Goal: Find specific page/section: Find specific page/section

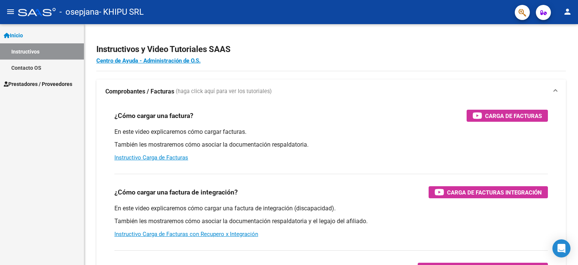
click at [59, 82] on span "Prestadores / Proveedores" at bounding box center [38, 84] width 69 height 8
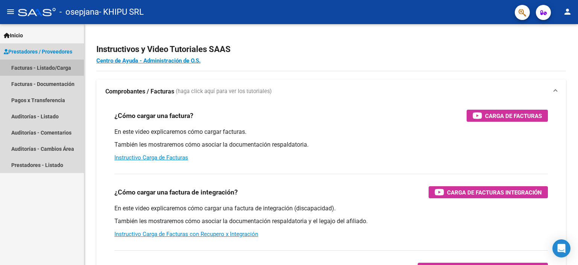
click at [47, 67] on link "Facturas - Listado/Carga" at bounding box center [42, 67] width 84 height 16
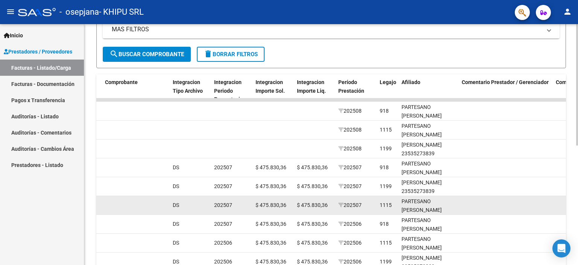
scroll to position [1, 0]
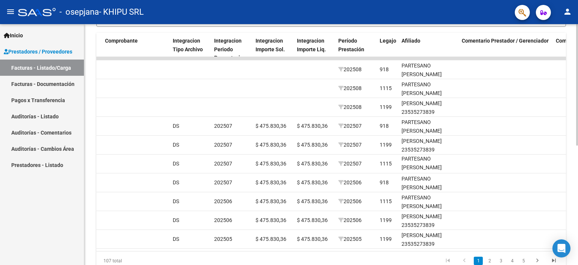
click at [578, 147] on div at bounding box center [578, 188] width 2 height 121
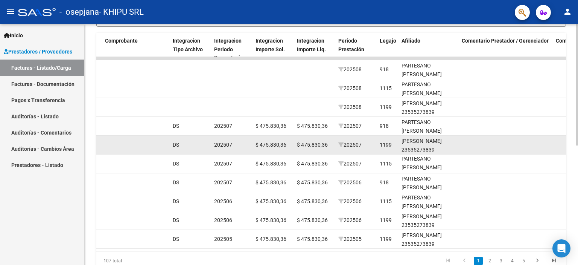
scroll to position [204, 0]
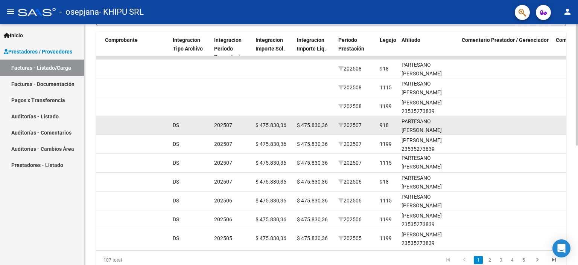
click at [268, 125] on span "$ 475.830,36" at bounding box center [271, 125] width 31 height 6
click at [418, 128] on div "PARTESANO [PERSON_NAME] 20561185906" at bounding box center [429, 130] width 54 height 26
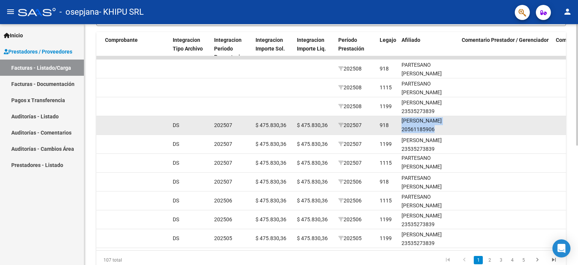
click at [418, 128] on div "PARTESANO [PERSON_NAME] 20561185906" at bounding box center [429, 121] width 54 height 26
click at [446, 128] on div "PARTESANO [PERSON_NAME] 20561185906" at bounding box center [429, 121] width 54 height 26
drag, startPoint x: 461, startPoint y: 128, endPoint x: 465, endPoint y: 129, distance: 4.8
click at [462, 129] on datatable-body-cell at bounding box center [506, 125] width 94 height 18
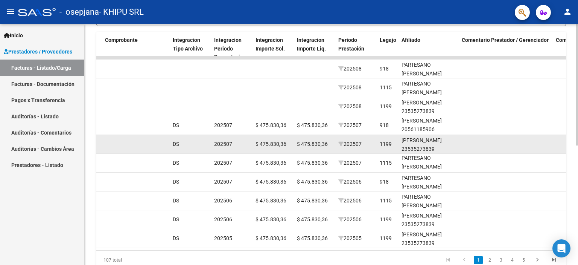
drag, startPoint x: 474, startPoint y: 137, endPoint x: 476, endPoint y: 142, distance: 5.1
click at [474, 139] on datatable-body-cell at bounding box center [506, 144] width 94 height 18
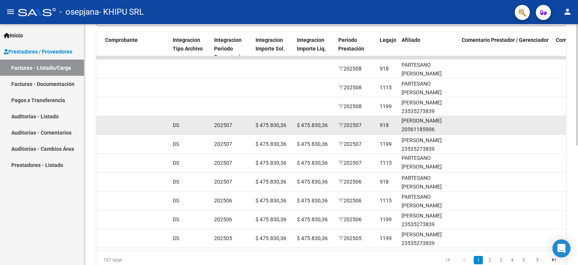
click at [472, 124] on datatable-body-cell at bounding box center [506, 125] width 94 height 18
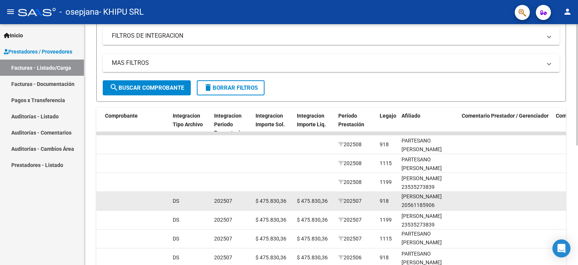
scroll to position [204, 0]
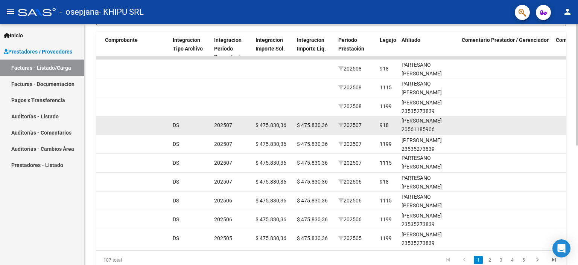
click at [412, 123] on div "PARTESANO [PERSON_NAME] 20561185906" at bounding box center [429, 121] width 54 height 26
click at [413, 122] on div "PARTESANO [PERSON_NAME] 20561185906" at bounding box center [429, 121] width 54 height 26
click at [440, 130] on div "PARTESANO [PERSON_NAME] 20561185906" at bounding box center [429, 121] width 54 height 26
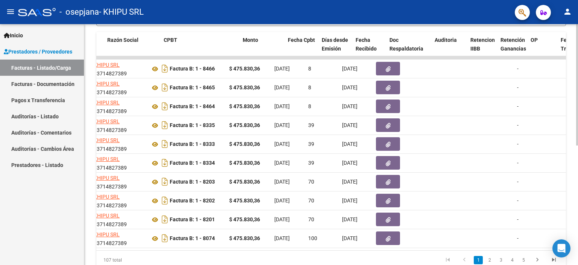
scroll to position [0, 200]
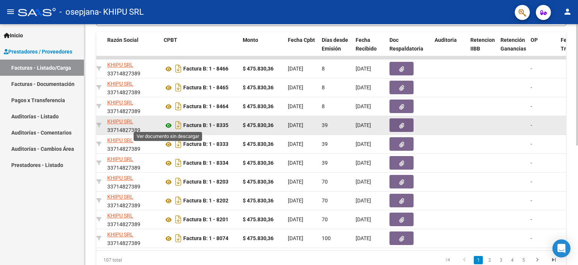
click at [168, 124] on icon at bounding box center [169, 125] width 10 height 9
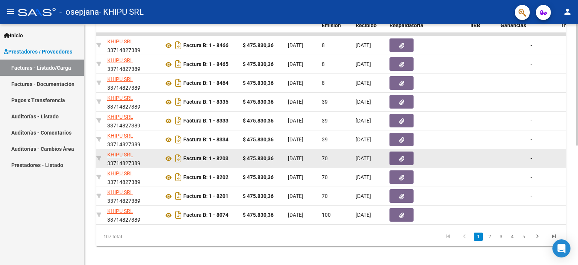
scroll to position [237, 0]
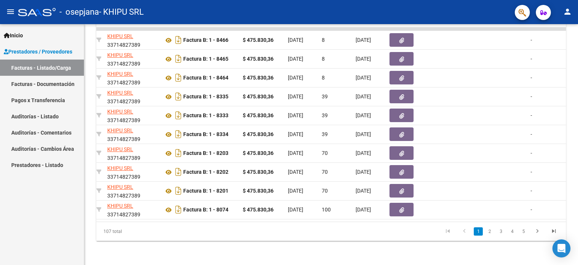
click at [39, 101] on link "Pagos x Transferencia" at bounding box center [42, 100] width 84 height 16
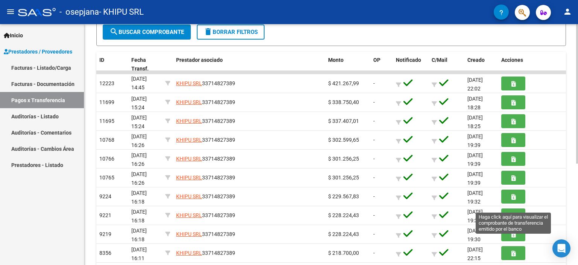
scroll to position [175, 0]
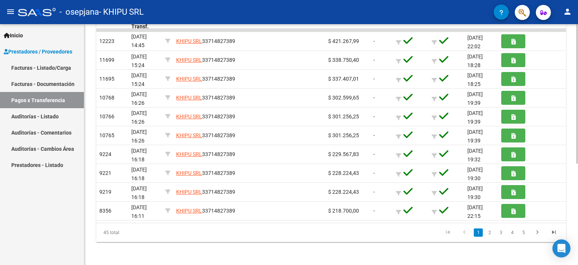
click at [491, 232] on link "2" at bounding box center [489, 232] width 9 height 8
click at [500, 230] on link "3" at bounding box center [501, 232] width 9 height 8
click at [479, 233] on link "1" at bounding box center [478, 232] width 9 height 8
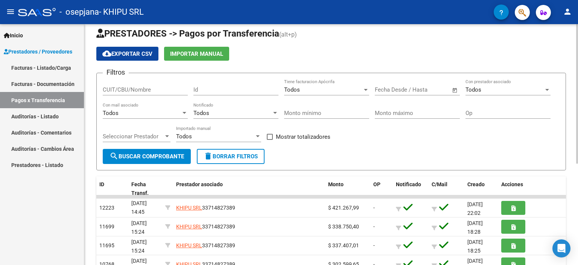
scroll to position [0, 0]
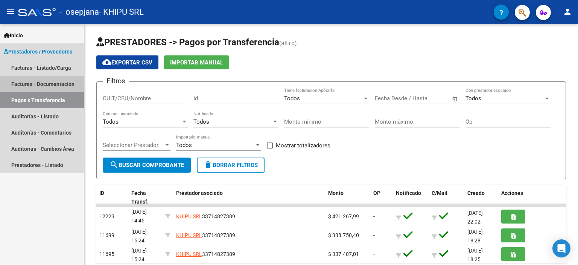
click at [50, 83] on link "Facturas - Documentación" at bounding box center [42, 84] width 84 height 16
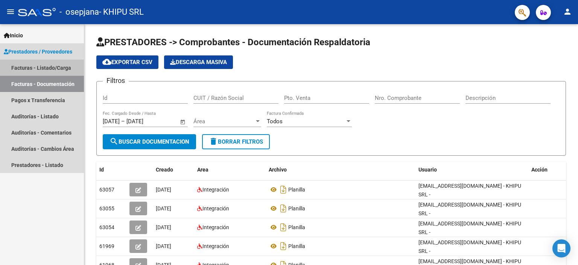
click at [46, 66] on link "Facturas - Listado/Carga" at bounding box center [42, 67] width 84 height 16
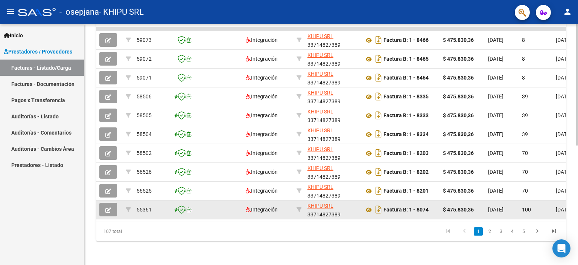
scroll to position [237, 0]
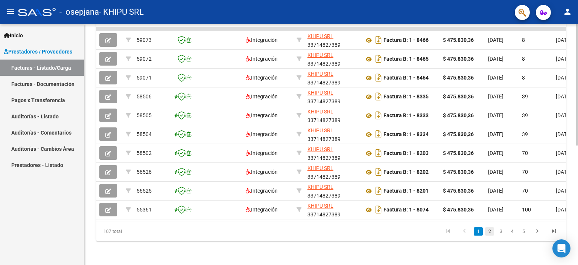
click at [489, 228] on link "2" at bounding box center [489, 231] width 9 height 8
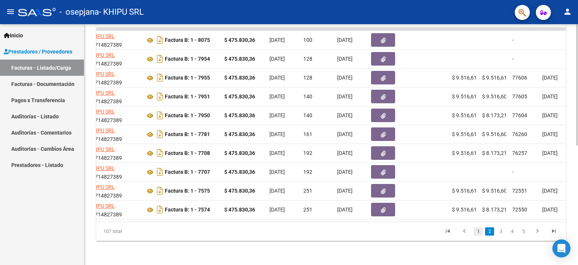
click at [476, 233] on link "1" at bounding box center [478, 231] width 9 height 8
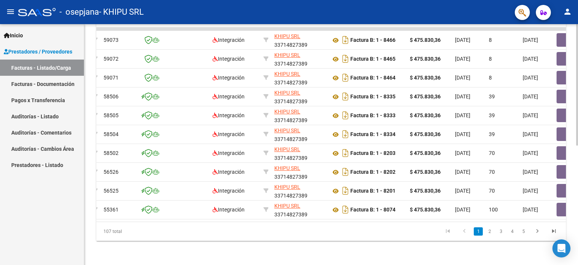
scroll to position [0, 0]
